Goal: Task Accomplishment & Management: Use online tool/utility

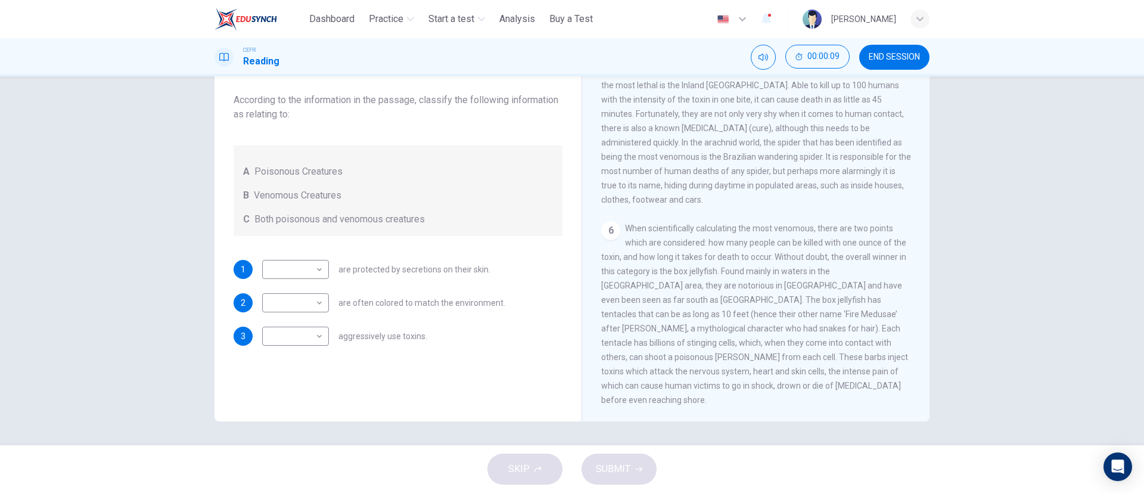
scroll to position [550, 0]
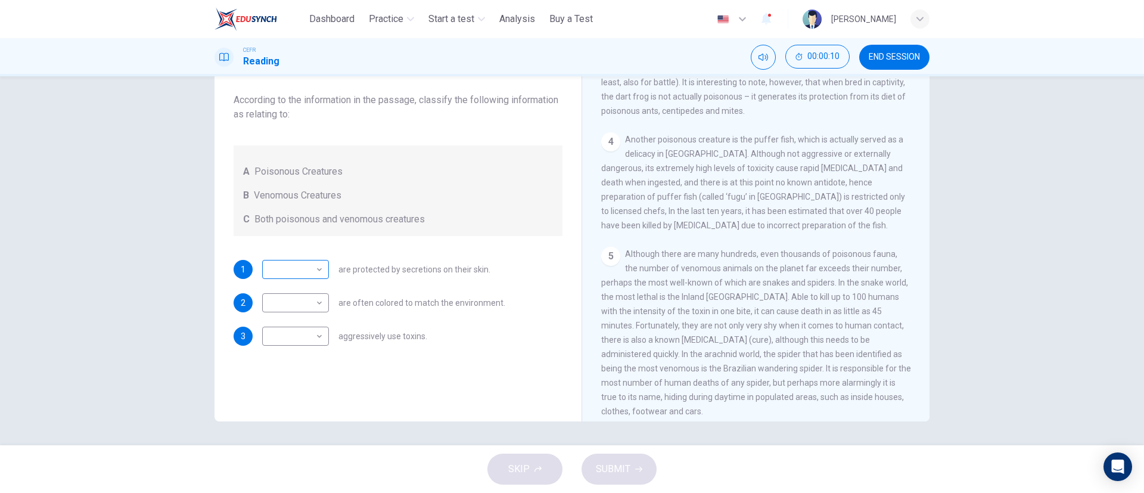
click at [318, 275] on body "This site uses cookies, as explained in our Privacy Policy . If you agree to th…" at bounding box center [572, 246] width 1144 height 493
click at [306, 296] on li "A" at bounding box center [291, 288] width 67 height 19
type input "*"
click at [307, 303] on body "This site uses cookies, as explained in our Privacy Policy . If you agree to th…" at bounding box center [572, 246] width 1144 height 493
click at [294, 338] on li "B" at bounding box center [291, 340] width 67 height 19
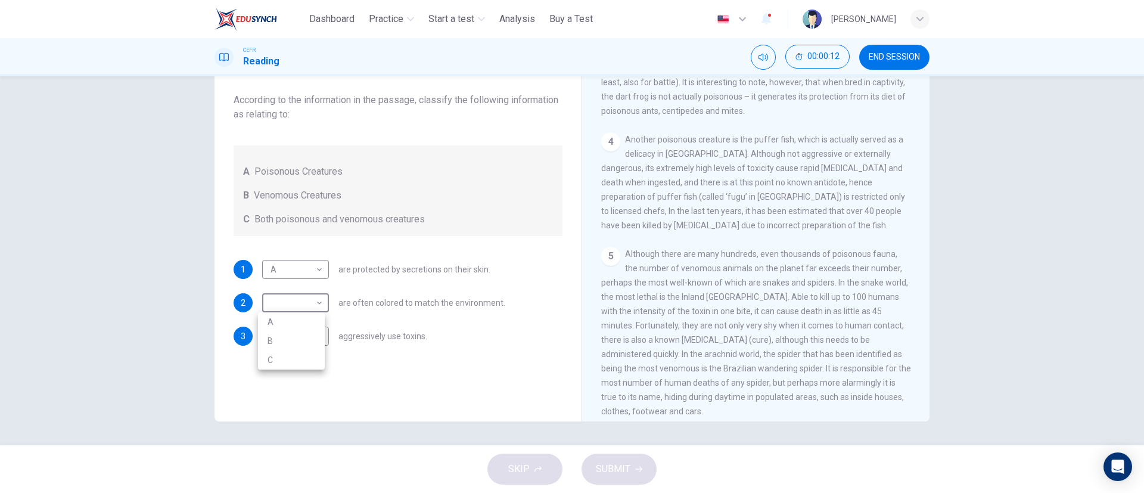
type input "*"
click at [304, 342] on body "This site uses cookies, as explained in our Privacy Policy . If you agree to th…" at bounding box center [572, 246] width 1144 height 493
click at [291, 387] on li "C" at bounding box center [291, 393] width 67 height 19
type input "*"
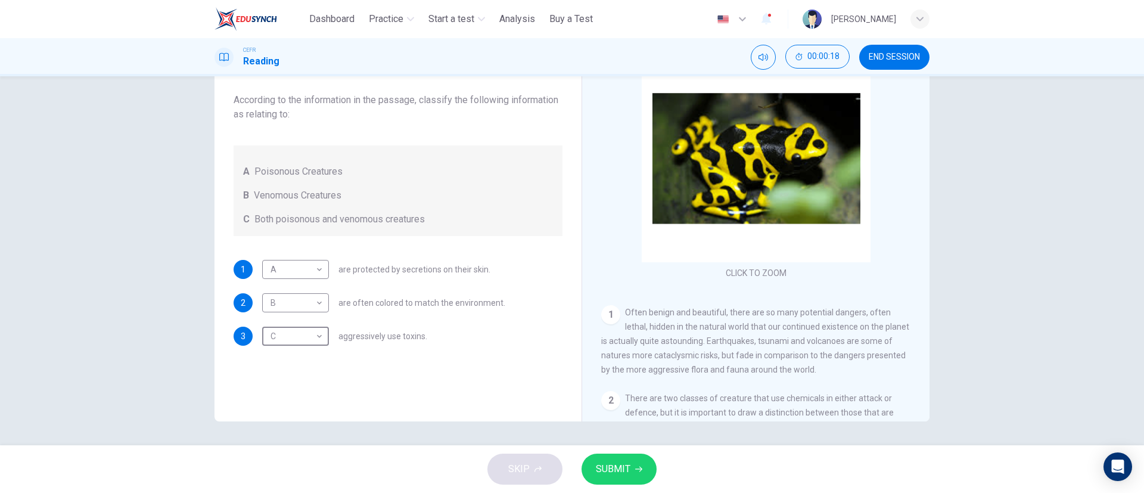
scroll to position [0, 0]
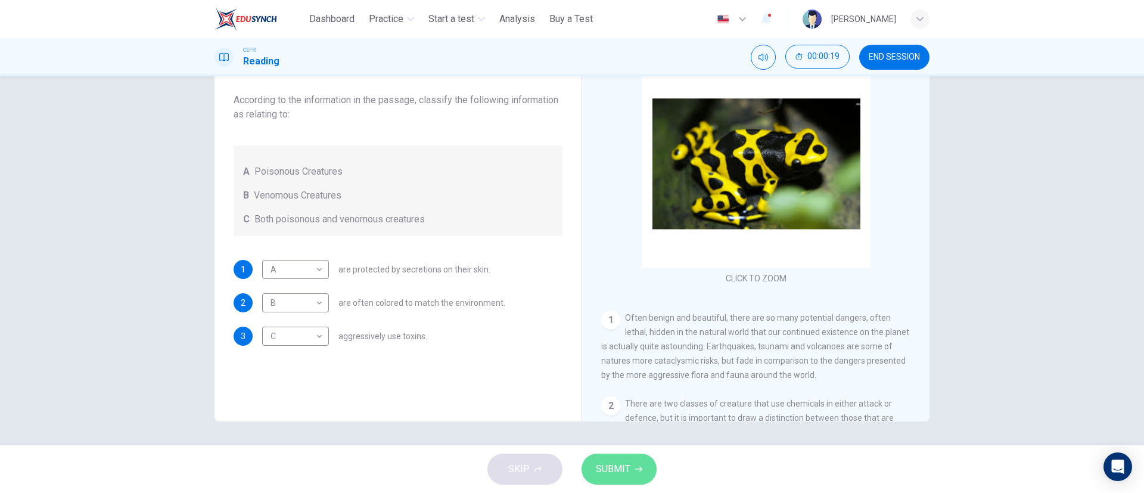
click at [604, 468] on span "SUBMIT" at bounding box center [613, 469] width 35 height 17
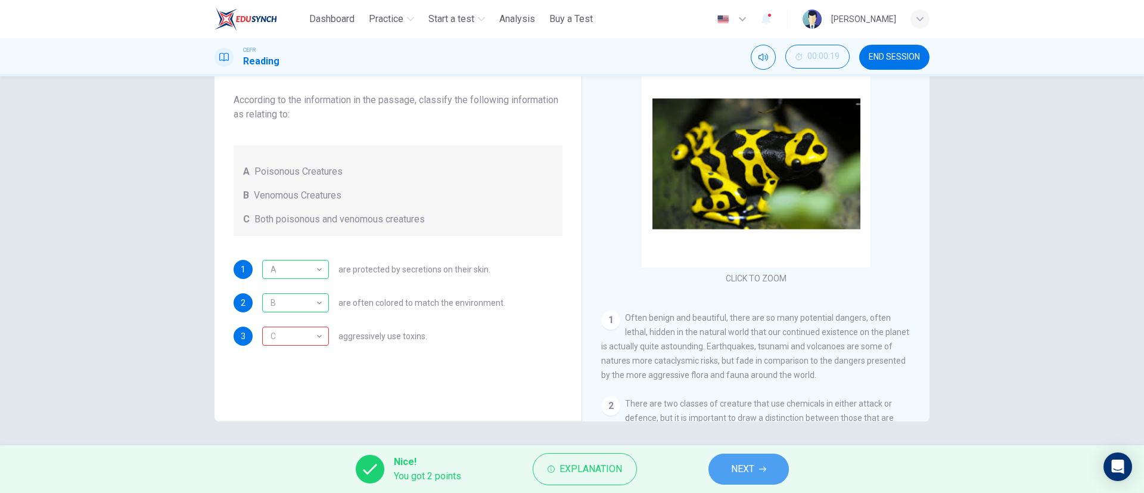
click at [747, 470] on span "NEXT" at bounding box center [742, 469] width 23 height 17
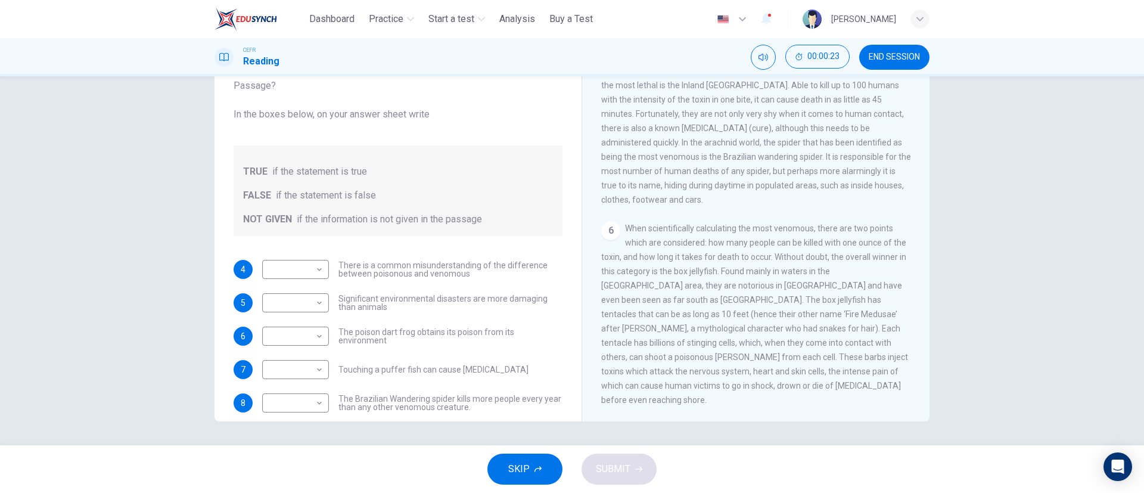
scroll to position [794, 0]
click at [287, 270] on body "This site uses cookies, as explained in our Privacy Policy . If you agree to th…" at bounding box center [572, 246] width 1144 height 493
click at [445, 235] on div at bounding box center [572, 246] width 1144 height 493
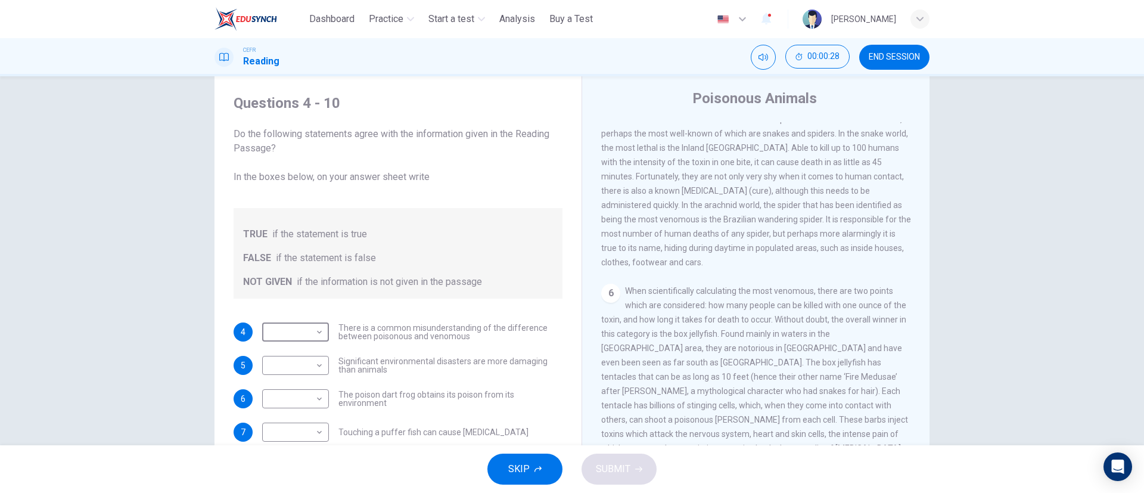
scroll to position [0, 0]
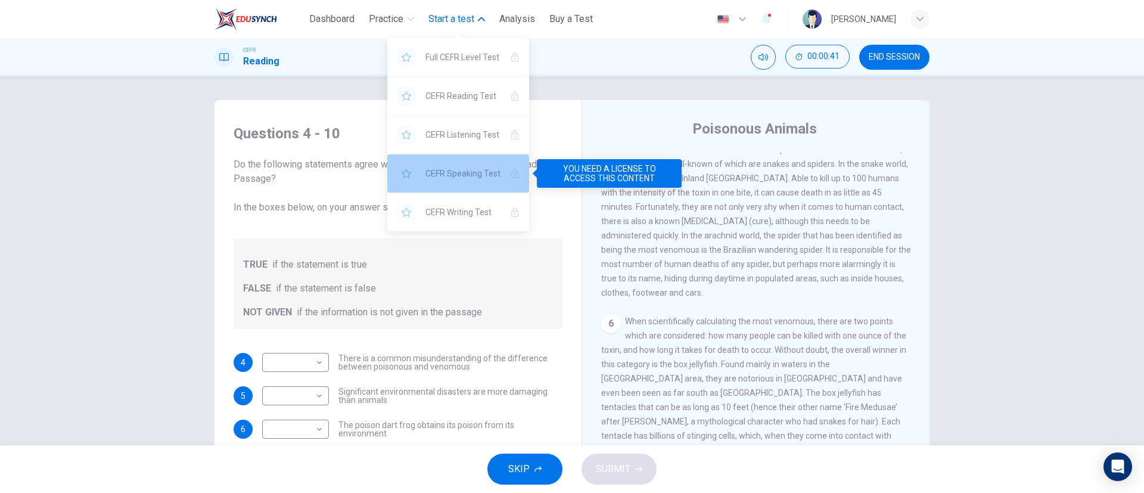
click at [465, 162] on div "CEFR Speaking Test" at bounding box center [458, 173] width 142 height 38
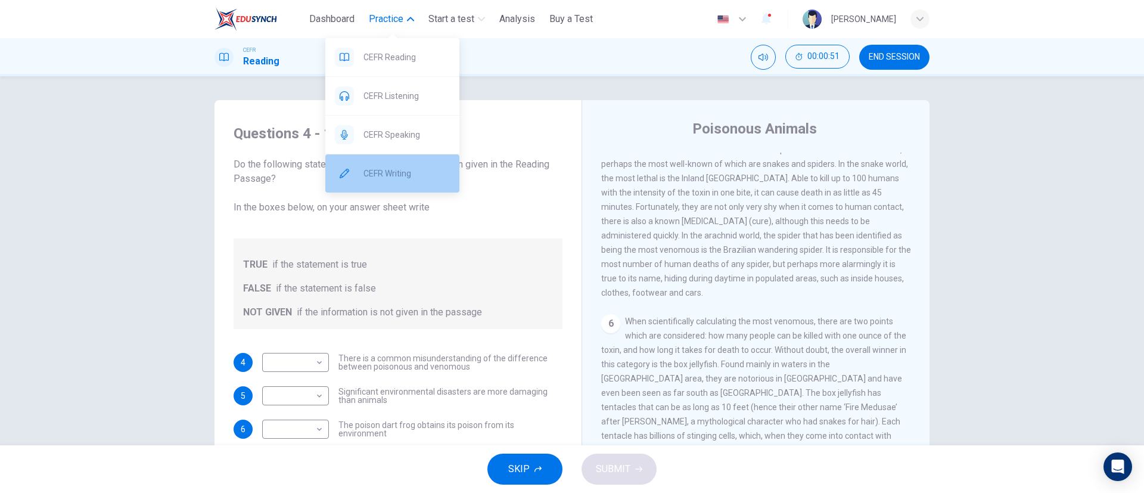
click at [390, 167] on span "CEFR Writing" at bounding box center [406, 173] width 86 height 14
